Goal: Transaction & Acquisition: Purchase product/service

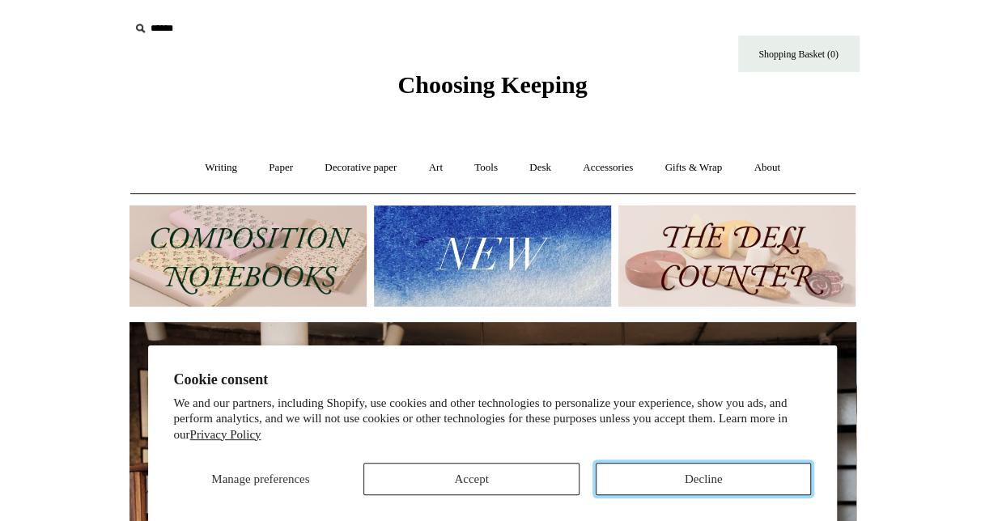
click at [666, 481] on button "Decline" at bounding box center [703, 479] width 216 height 32
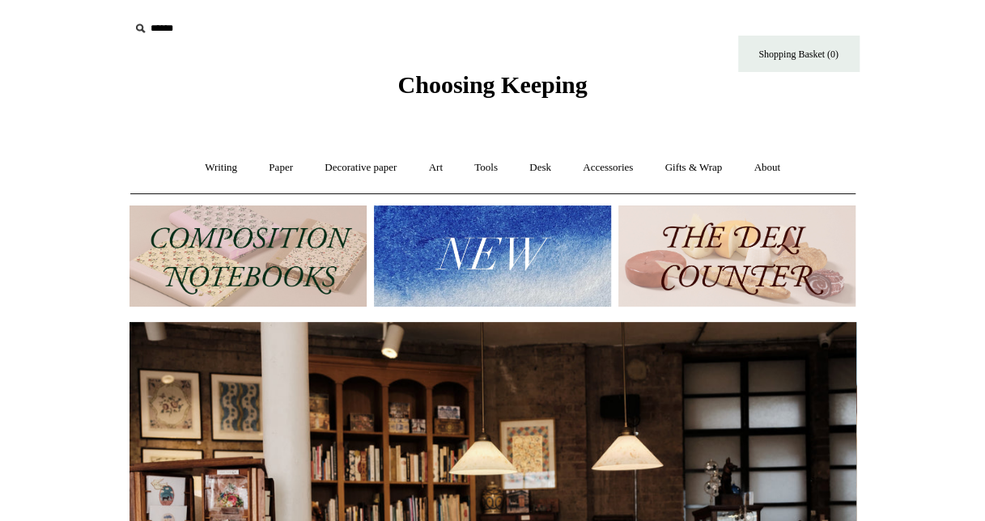
click at [270, 258] on img at bounding box center [247, 255] width 237 height 101
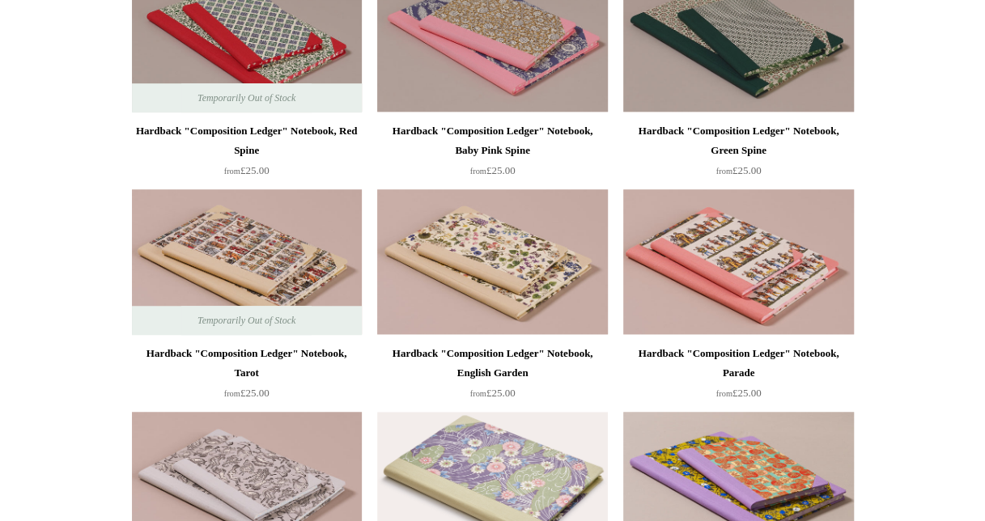
scroll to position [405, 0]
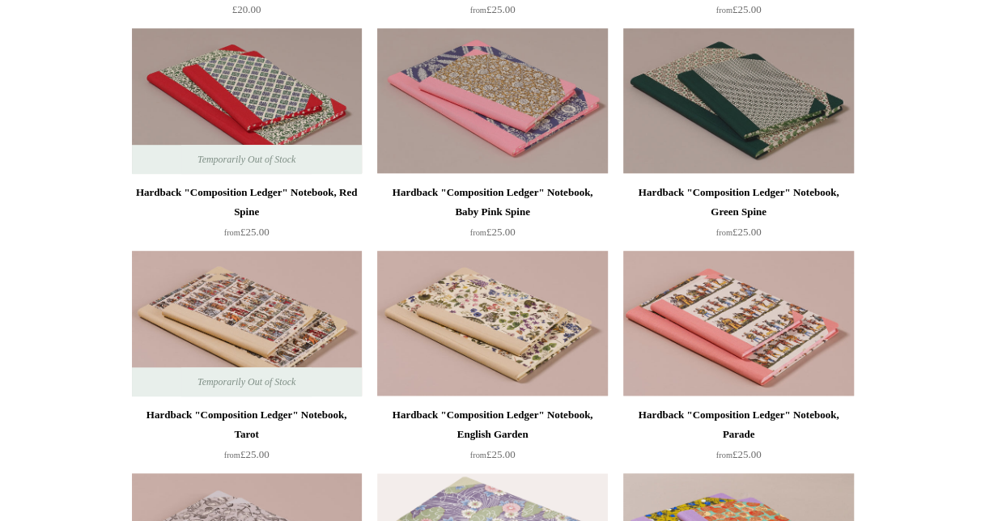
click at [506, 324] on img at bounding box center [492, 324] width 230 height 146
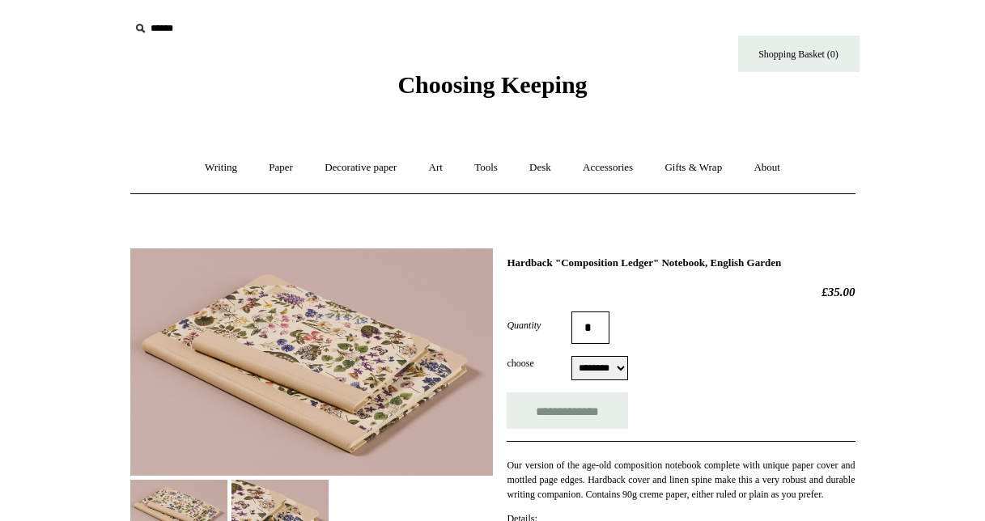
select select "********"
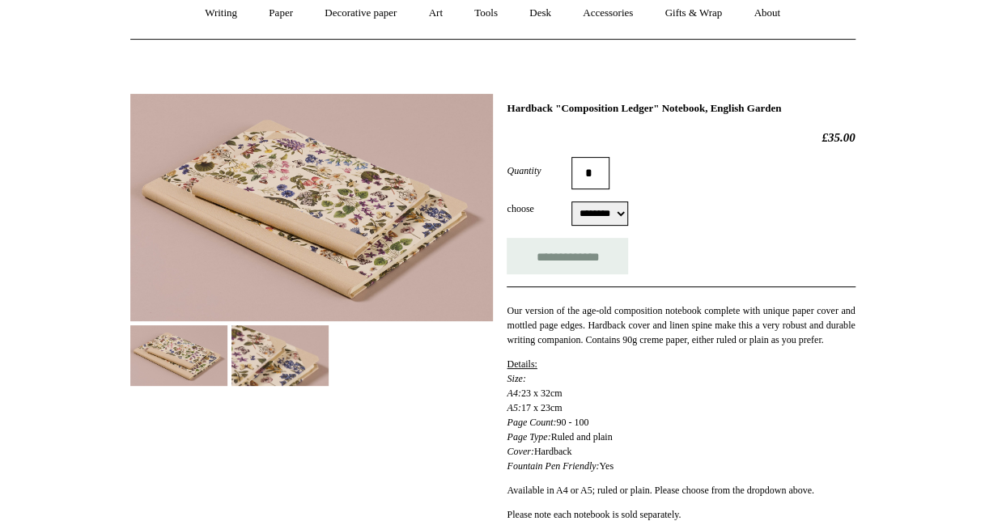
scroll to position [324, 0]
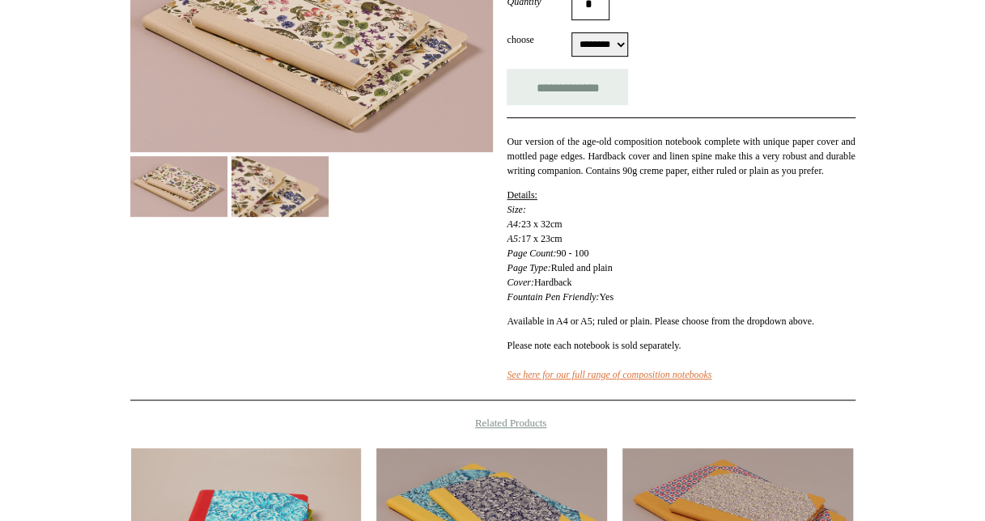
click at [307, 189] on img at bounding box center [279, 186] width 97 height 61
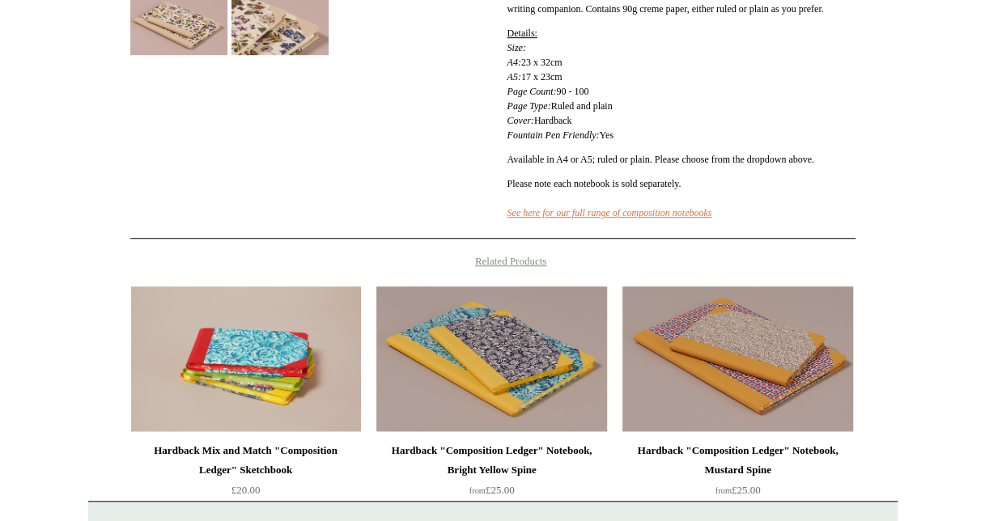
scroll to position [732, 0]
